Goal: Task Accomplishment & Management: Use online tool/utility

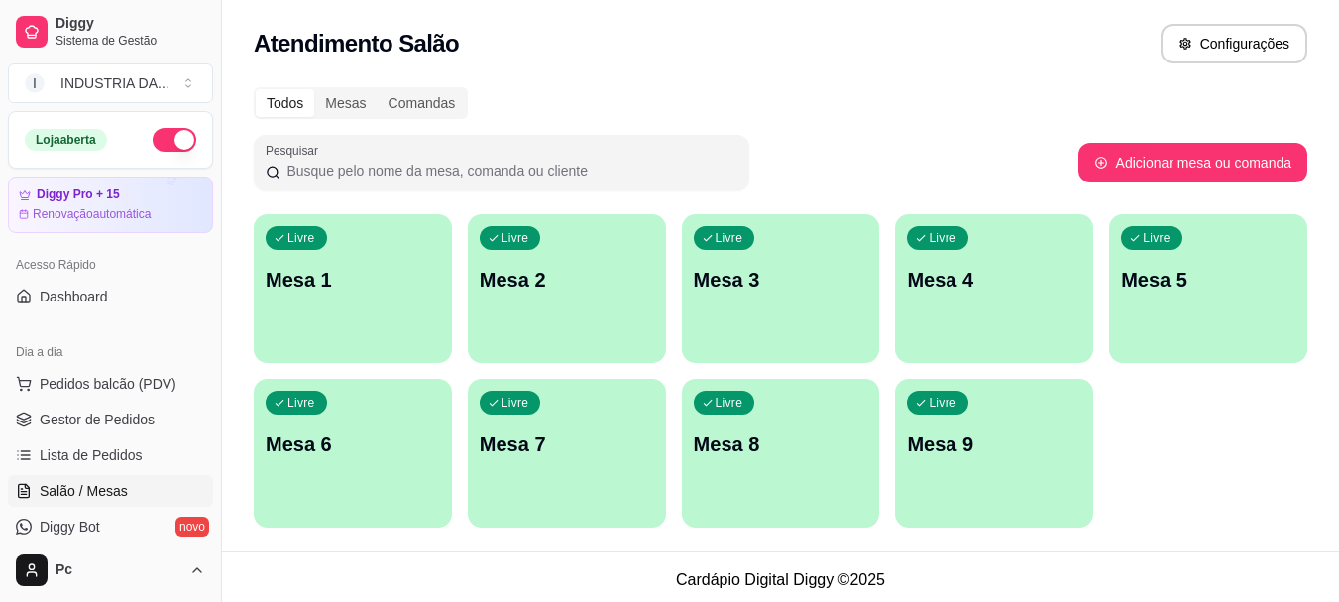
click at [808, 440] on p "Mesa 8" at bounding box center [781, 444] width 174 height 28
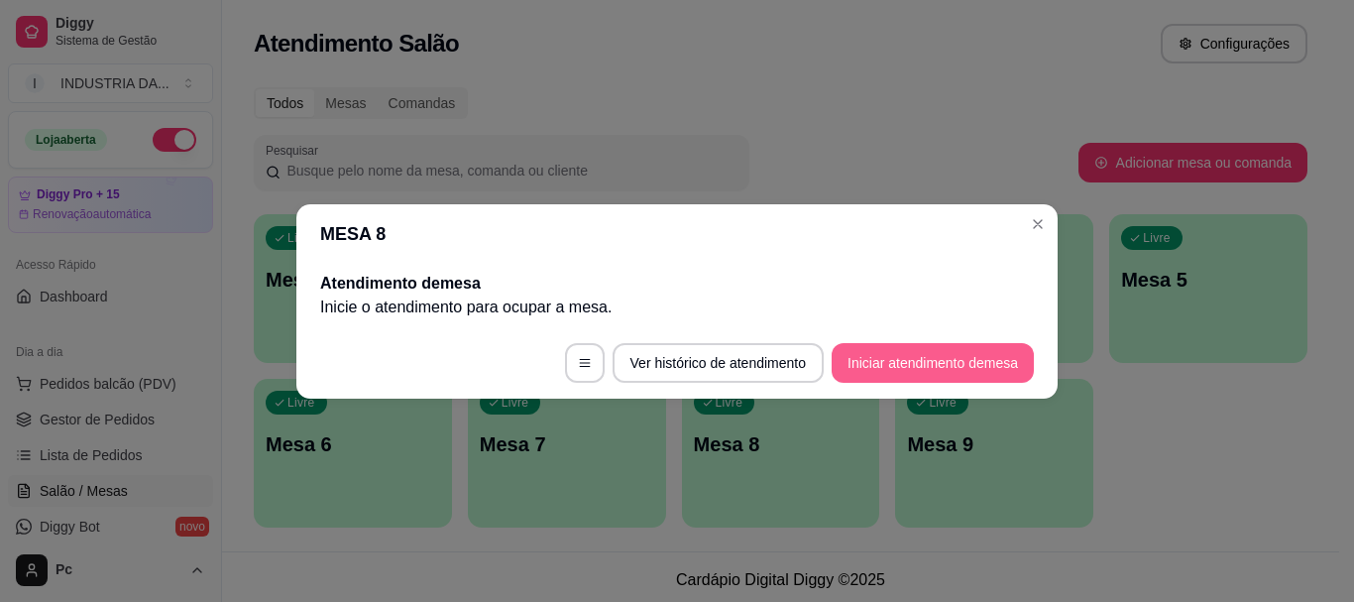
click at [928, 368] on button "Iniciar atendimento de mesa" at bounding box center [932, 363] width 202 height 40
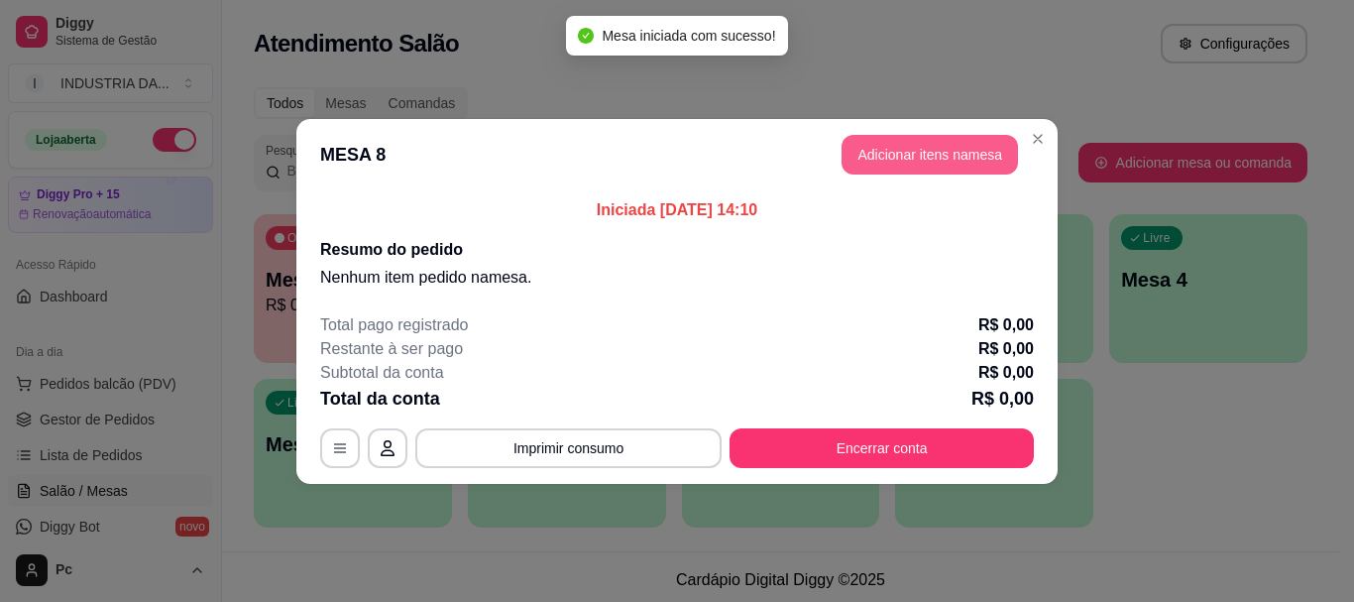
click at [930, 149] on button "Adicionar itens na mesa" at bounding box center [929, 155] width 176 height 40
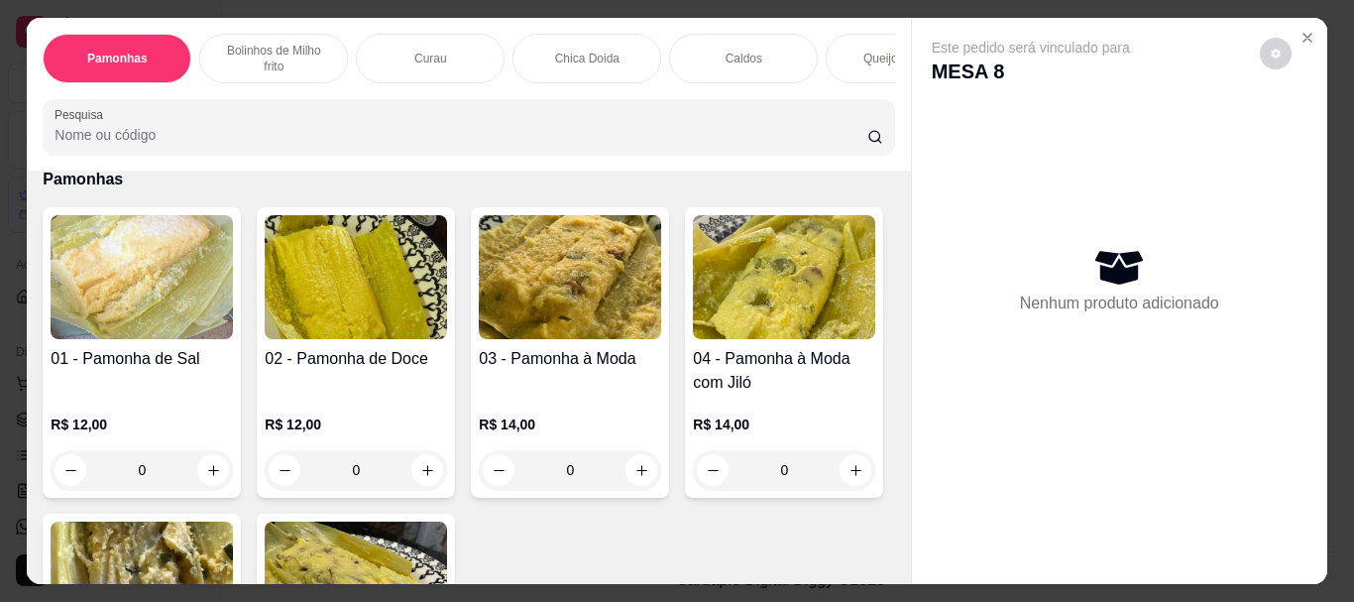
scroll to position [99, 0]
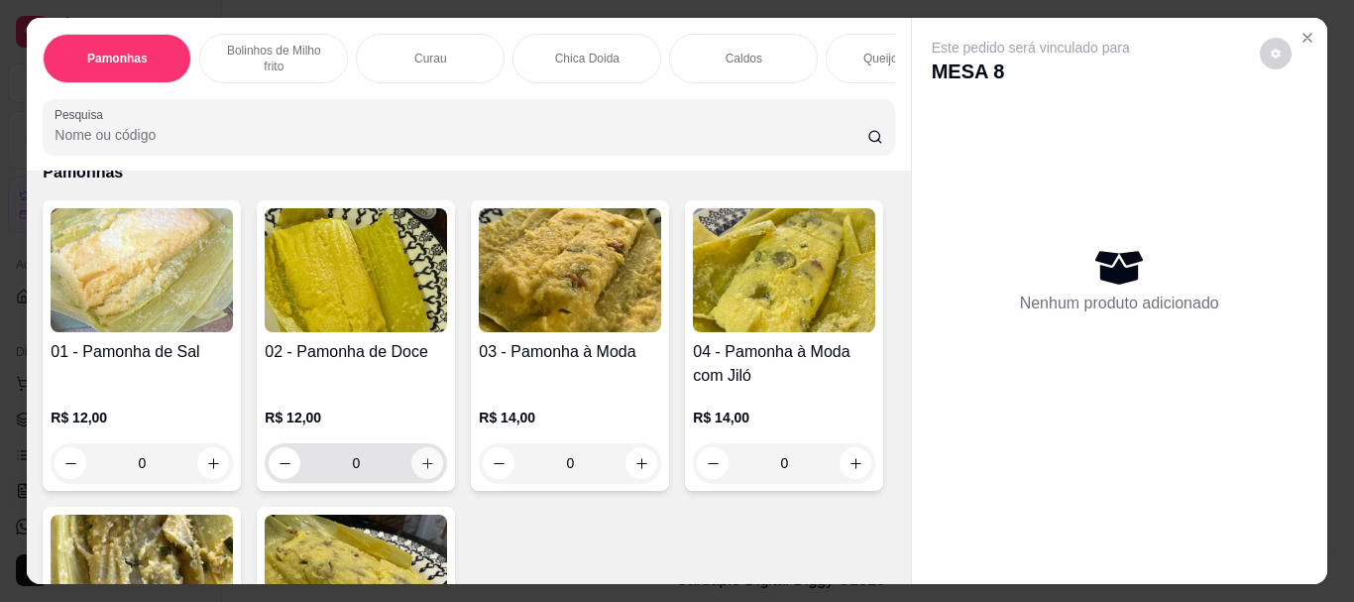
click at [423, 456] on icon "increase-product-quantity" at bounding box center [427, 463] width 15 height 15
type input "1"
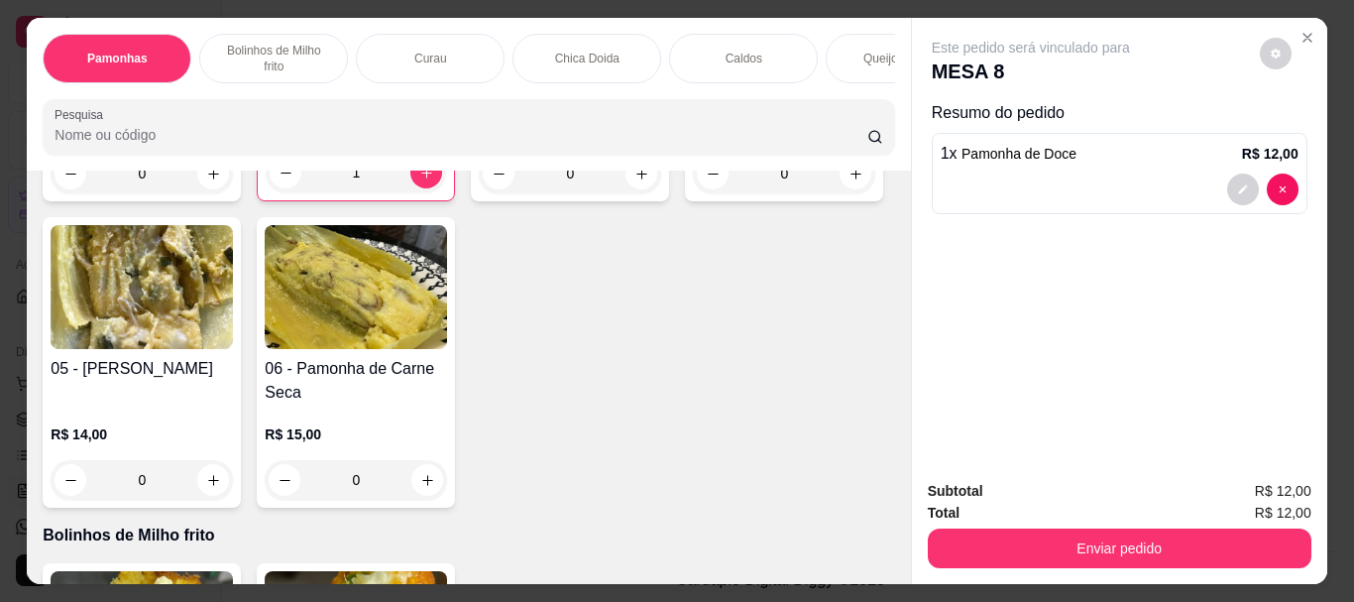
scroll to position [396, 0]
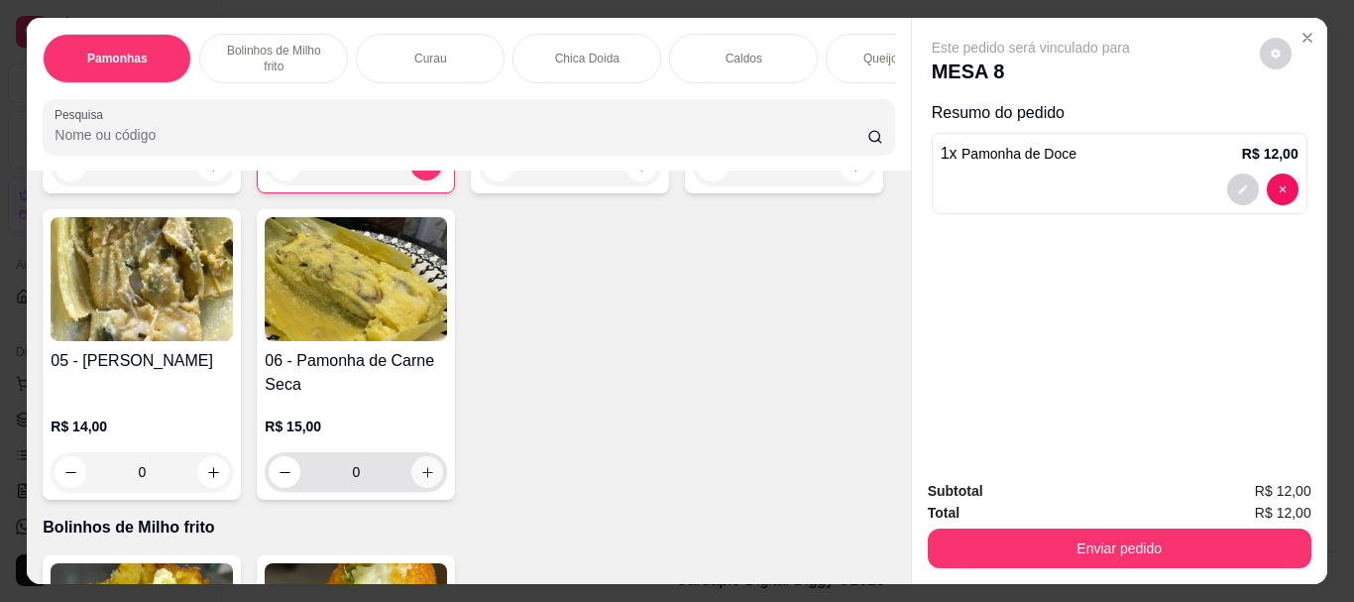
click at [433, 467] on icon "increase-product-quantity" at bounding box center [427, 472] width 11 height 11
type input "1"
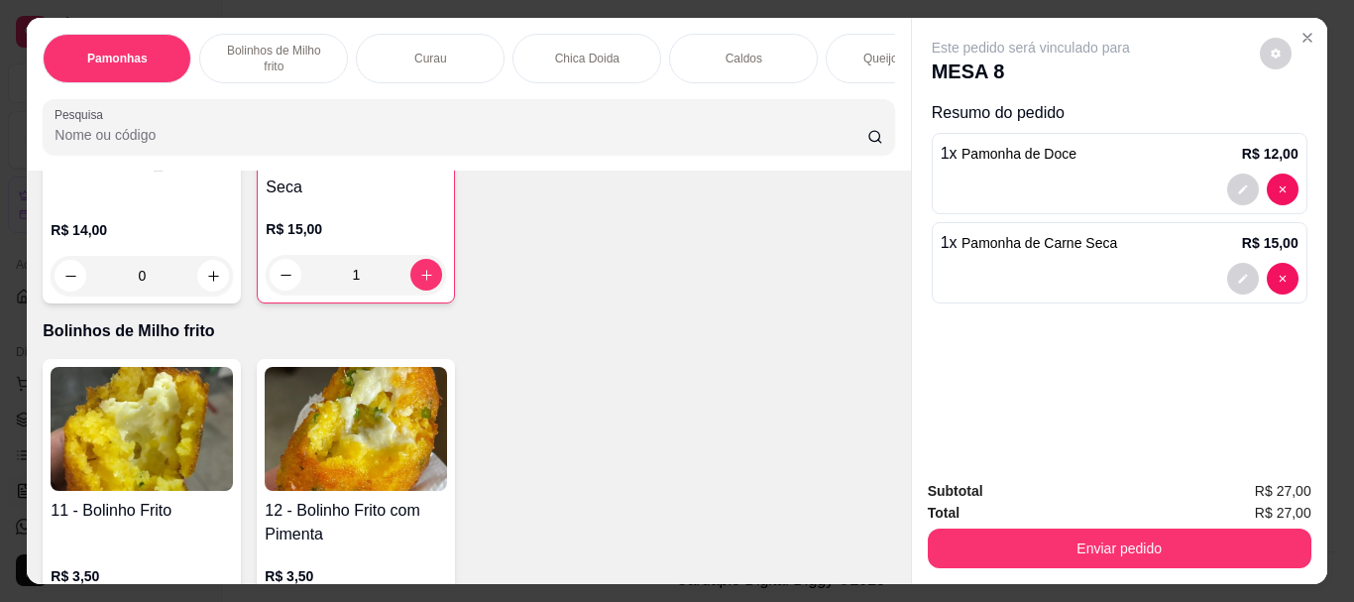
scroll to position [694, 0]
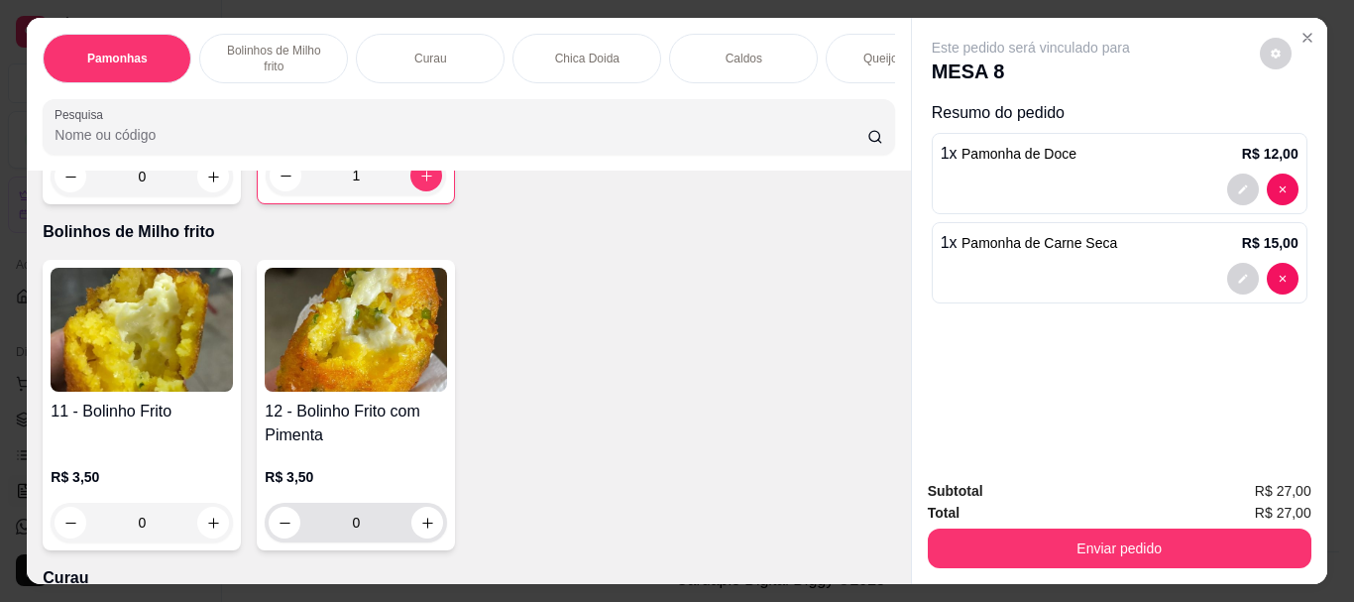
click at [358, 510] on input "0" at bounding box center [355, 522] width 111 height 40
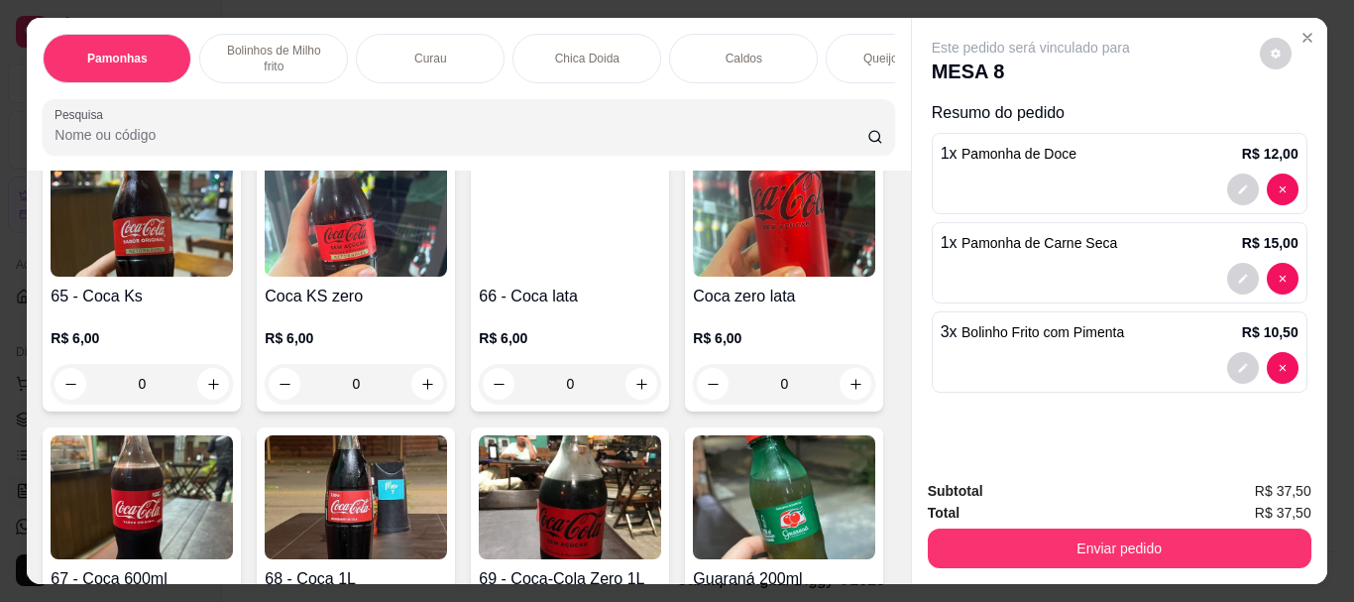
scroll to position [2874, 0]
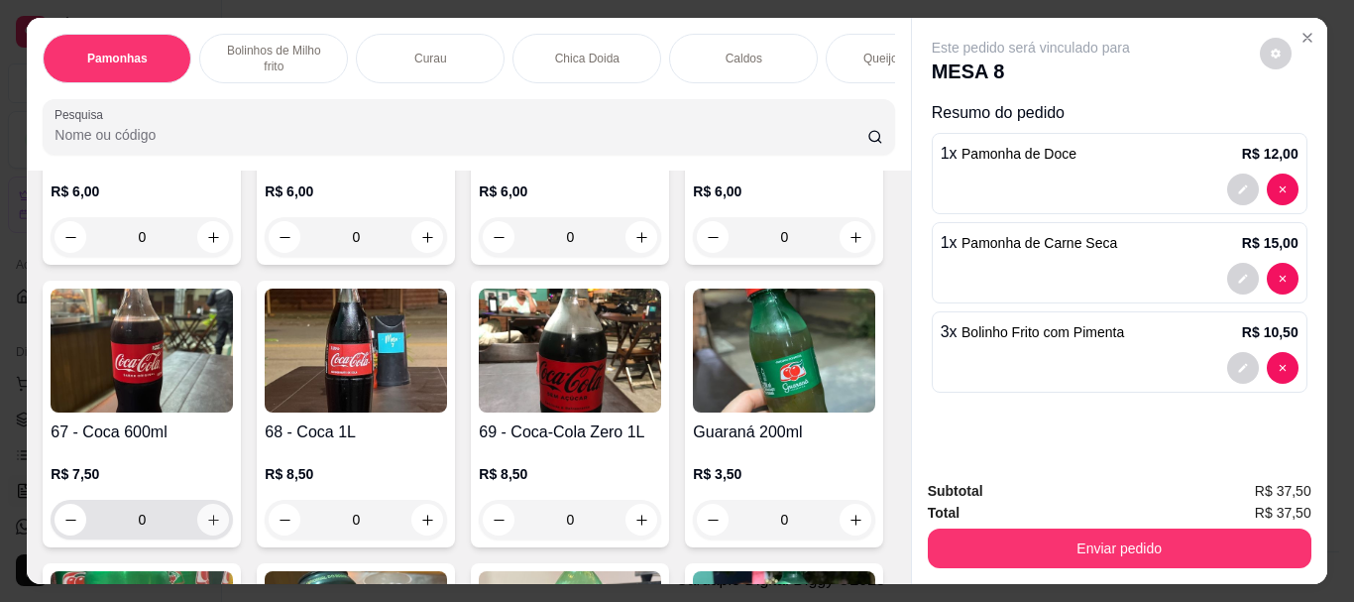
type input "3"
click at [218, 514] on icon "increase-product-quantity" at bounding box center [213, 519] width 10 height 10
type input "1"
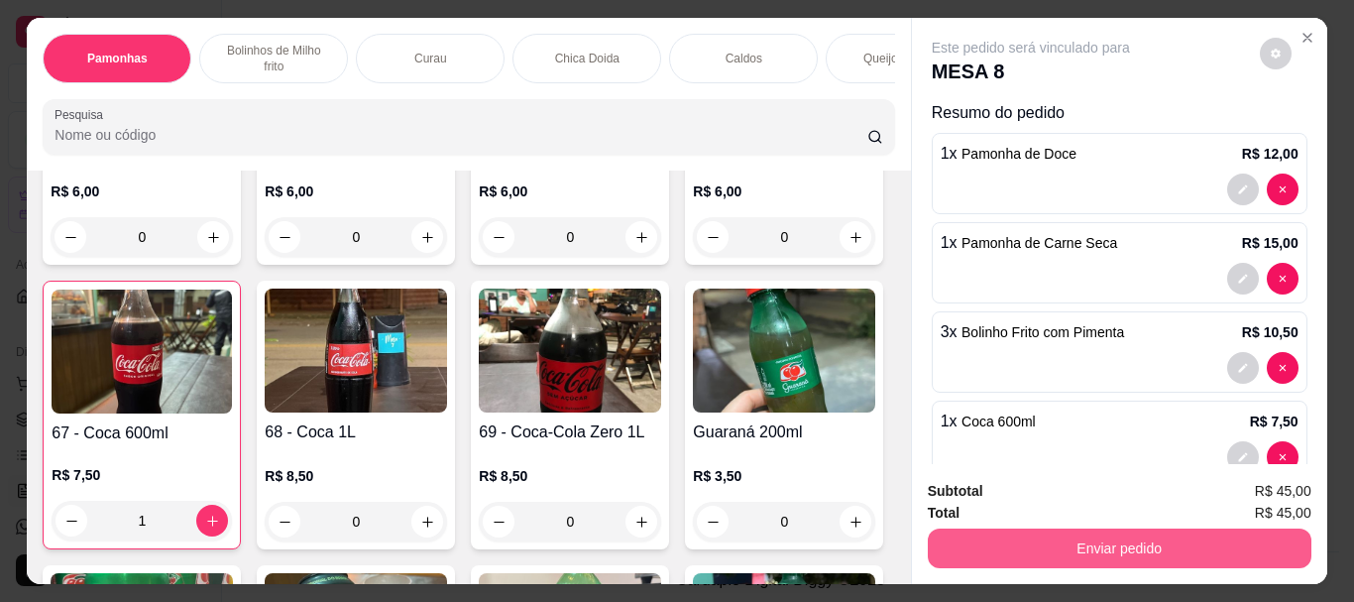
click at [969, 540] on button "Enviar pedido" at bounding box center [1120, 548] width 384 height 40
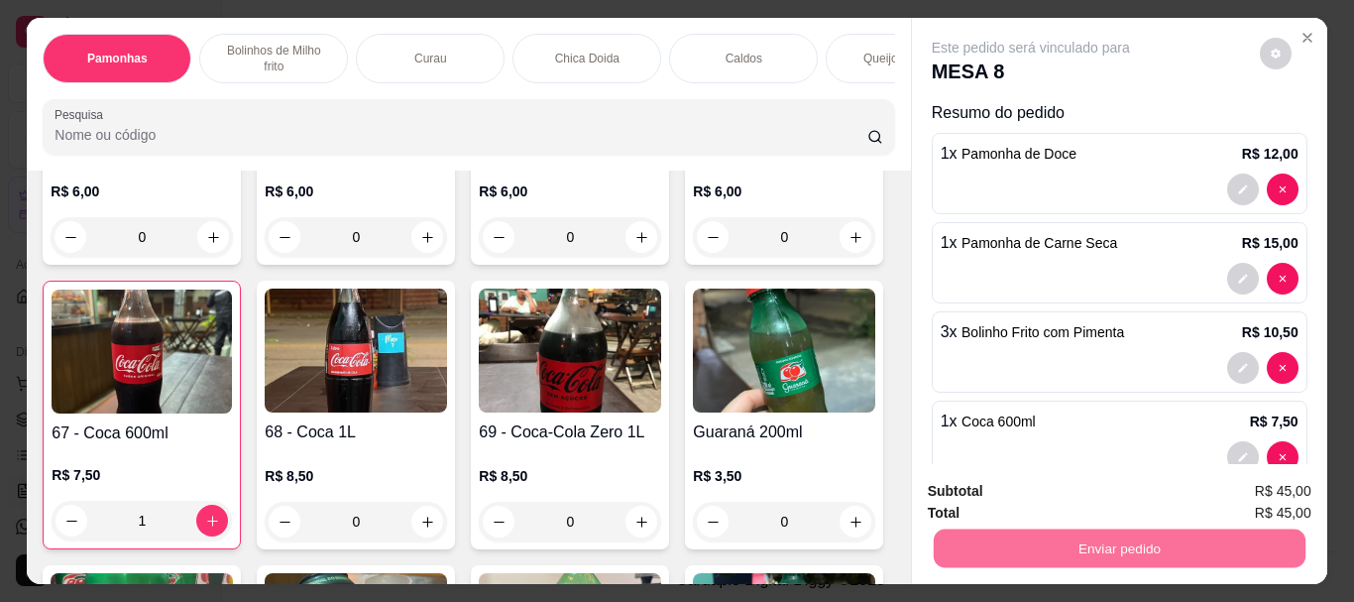
click at [1261, 495] on button "Enviar pedido" at bounding box center [1259, 491] width 109 height 37
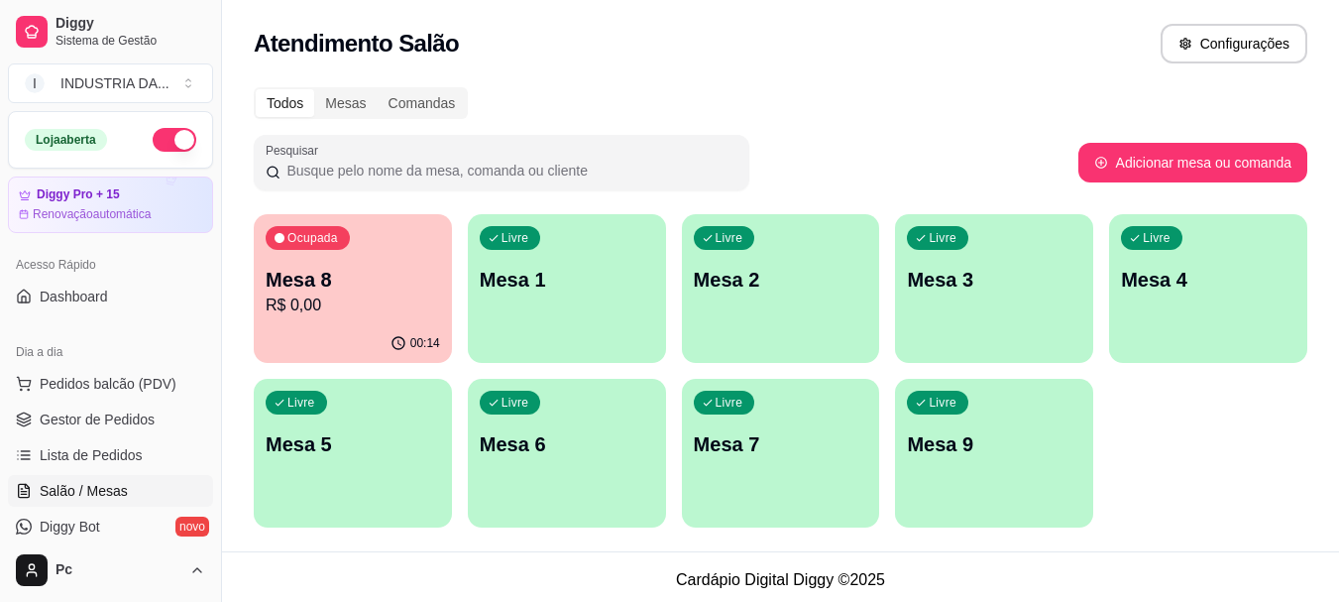
click at [1162, 273] on p "Mesa 4" at bounding box center [1208, 280] width 174 height 28
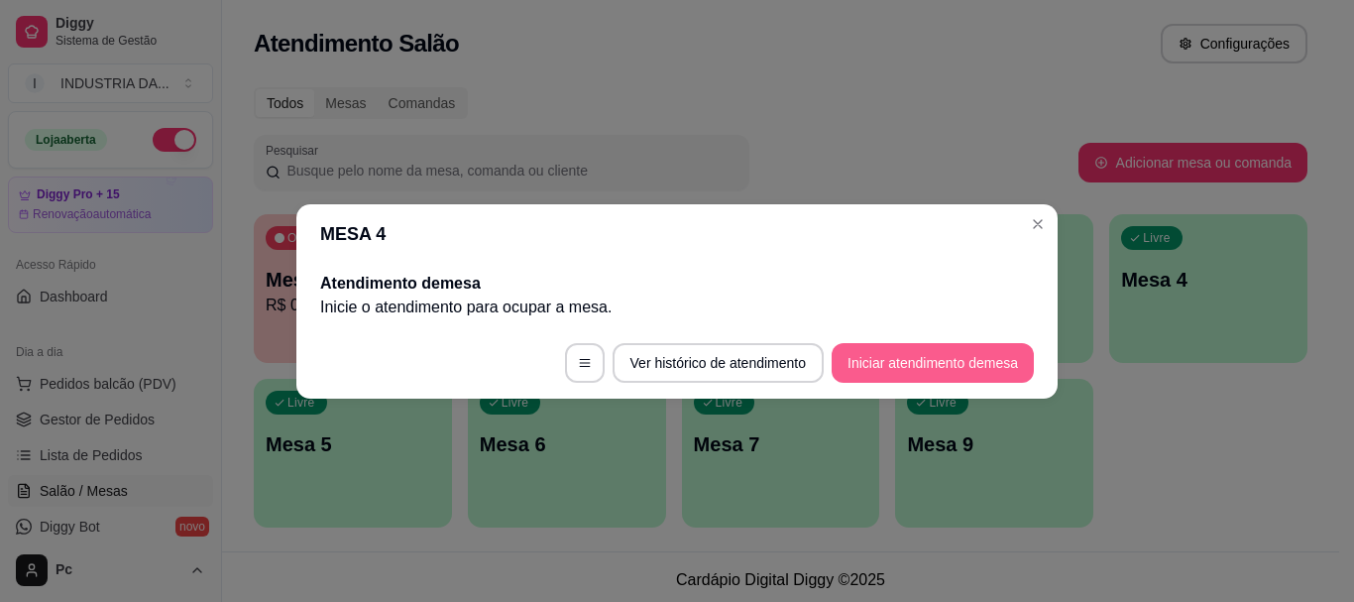
click at [949, 352] on button "Iniciar atendimento de mesa" at bounding box center [932, 363] width 202 height 40
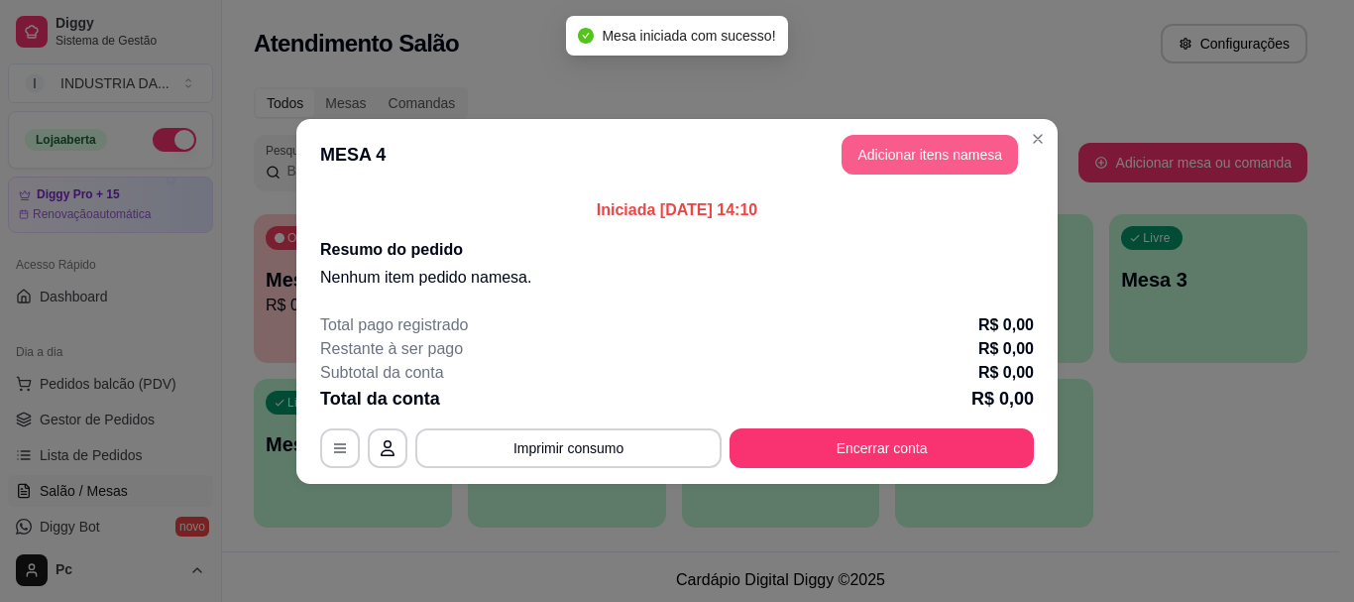
click at [887, 164] on button "Adicionar itens na mesa" at bounding box center [929, 155] width 176 height 40
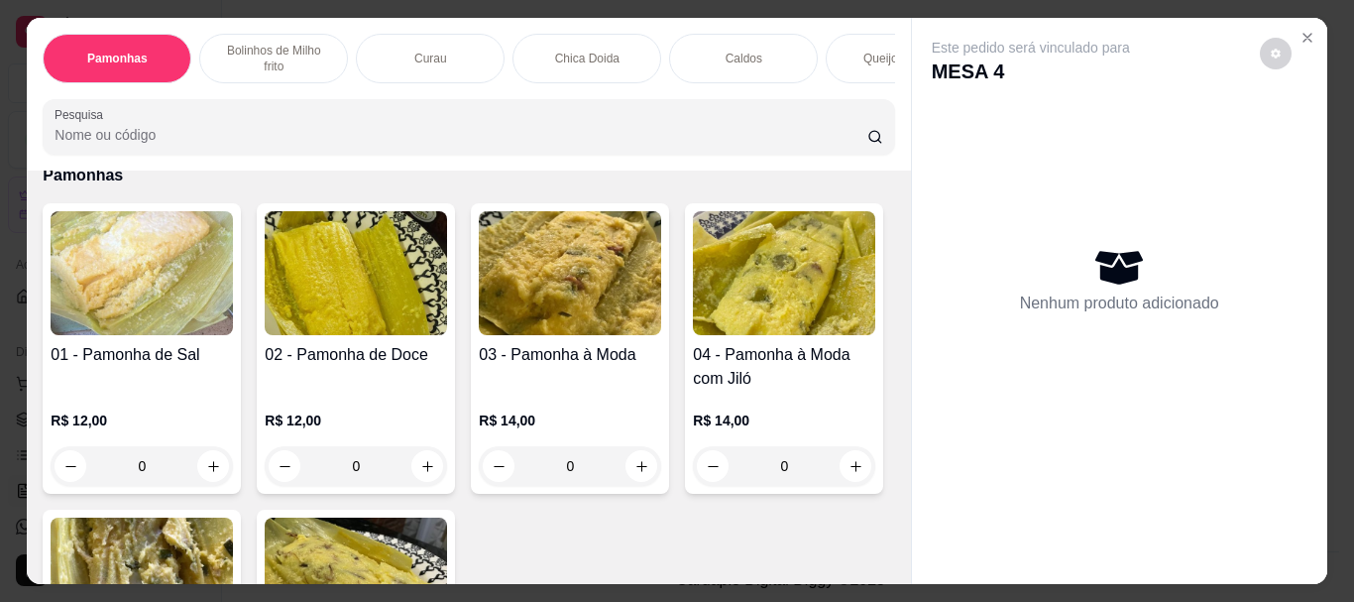
scroll to position [99, 0]
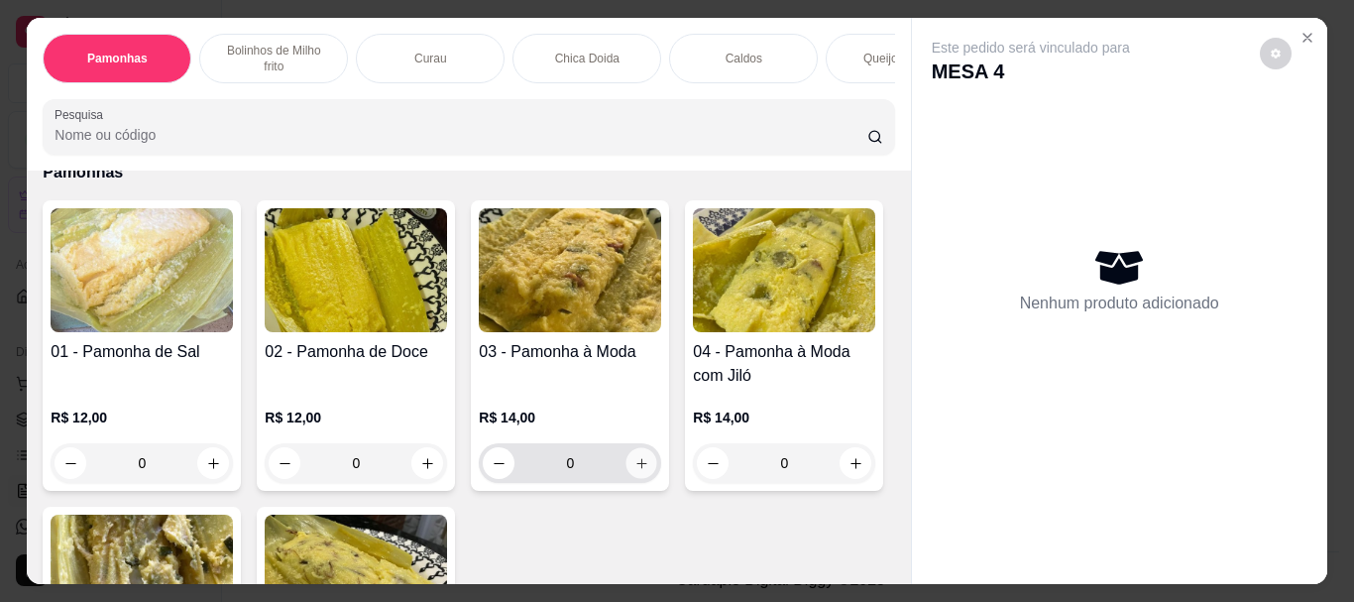
click at [634, 456] on icon "increase-product-quantity" at bounding box center [641, 463] width 15 height 15
type input "1"
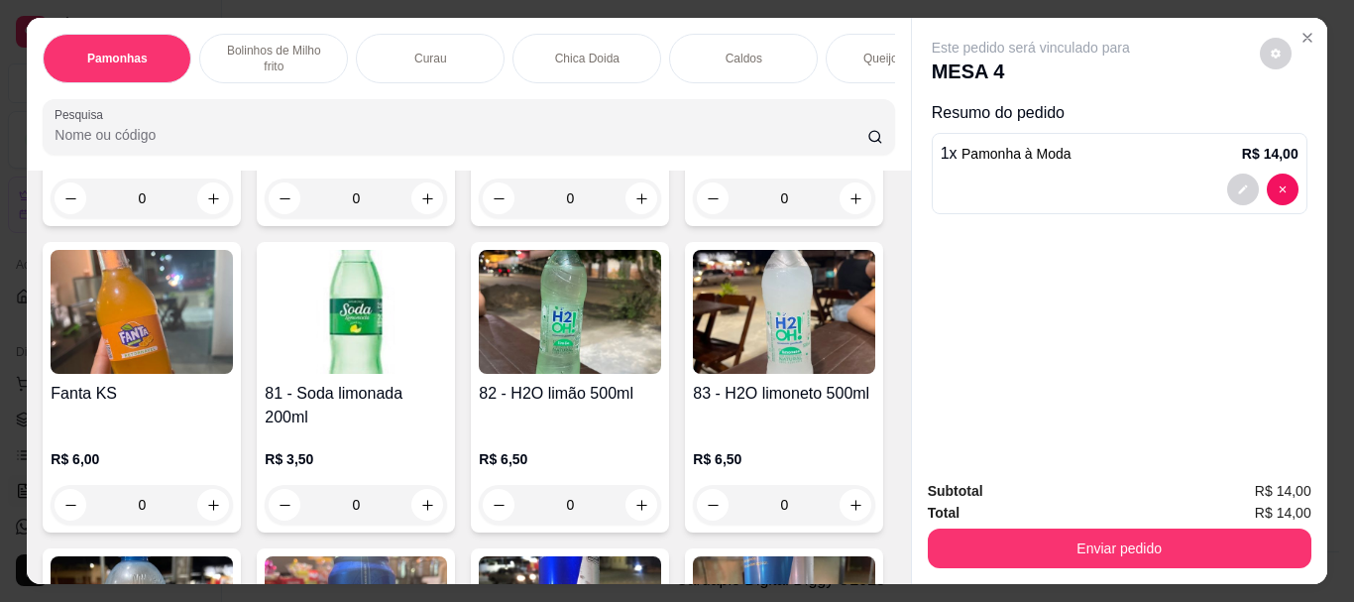
scroll to position [3766, 0]
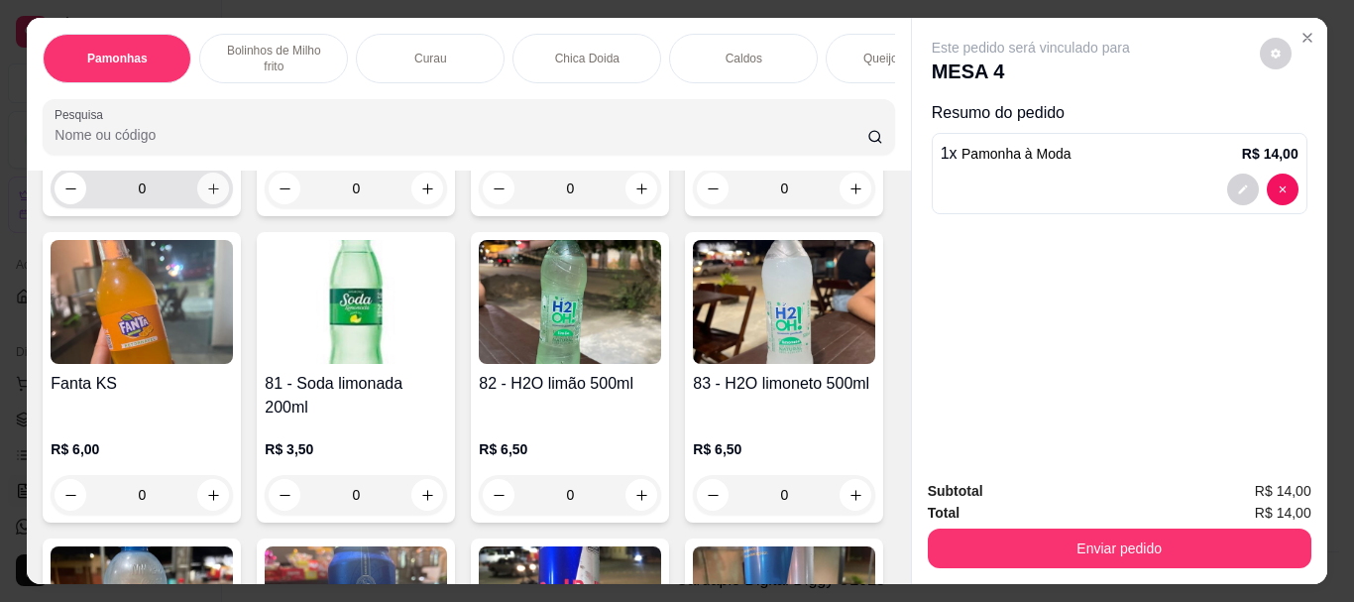
click at [229, 204] on button "increase-product-quantity" at bounding box center [213, 188] width 32 height 32
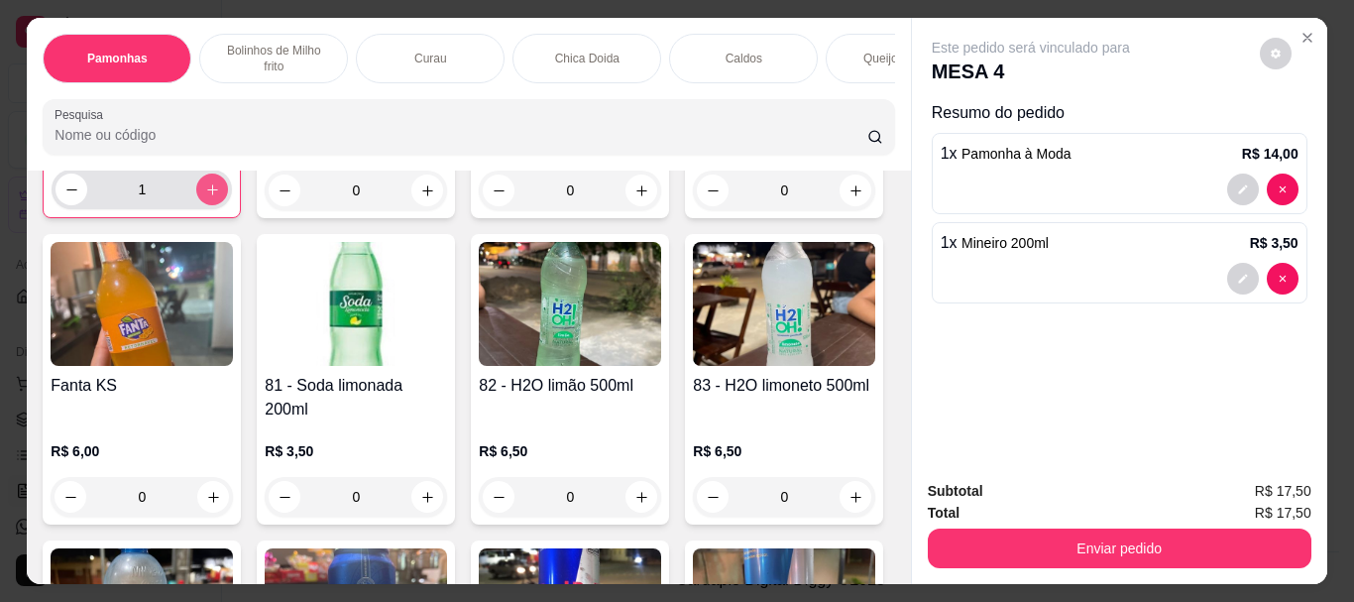
type input "1"
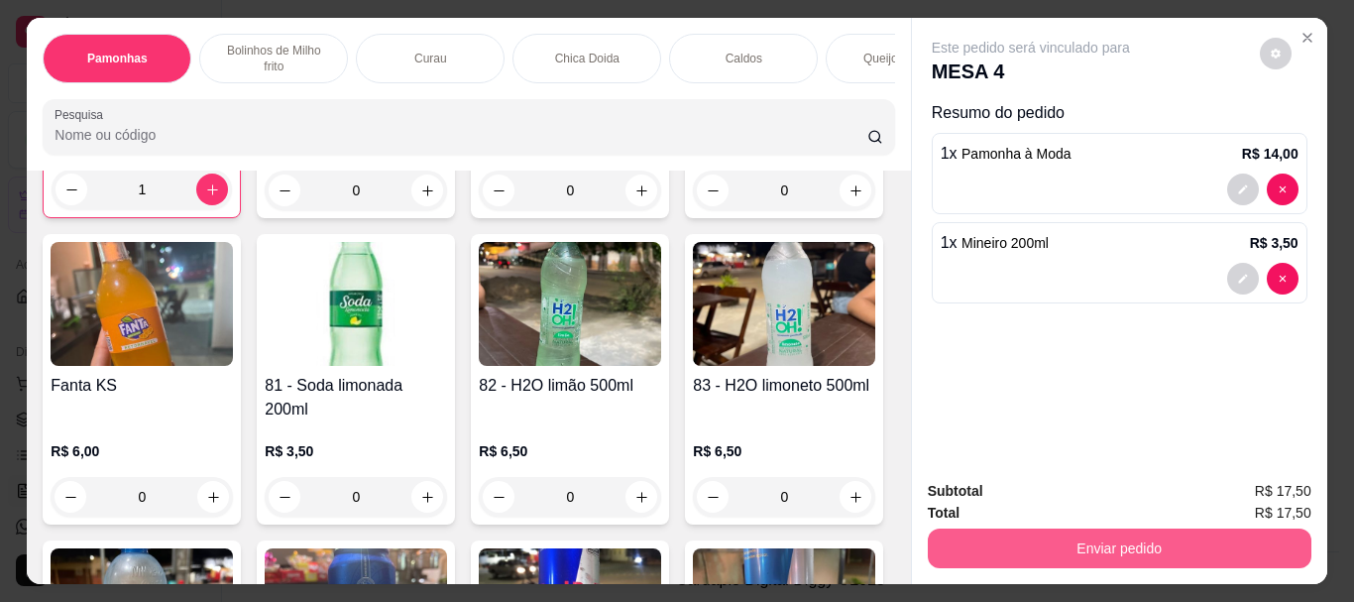
click at [1001, 537] on button "Enviar pedido" at bounding box center [1120, 548] width 384 height 40
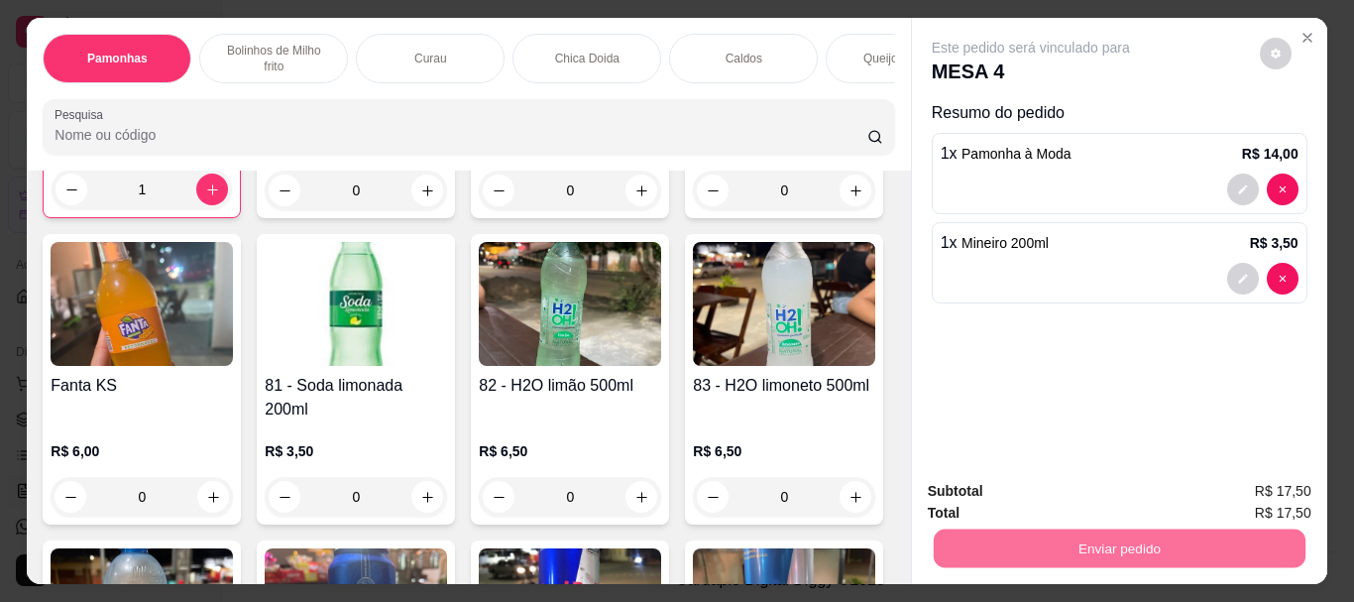
click at [1222, 483] on button "Enviar pedido" at bounding box center [1259, 491] width 109 height 37
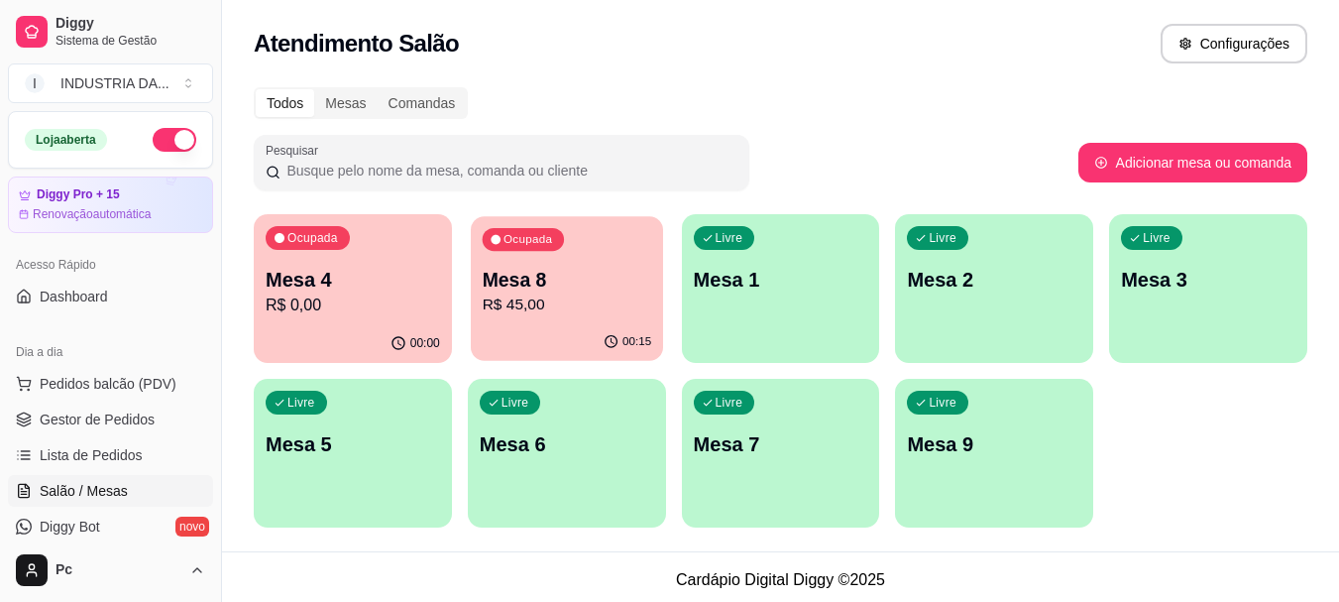
click at [516, 300] on p "R$ 45,00" at bounding box center [566, 304] width 169 height 23
